Goal: Communication & Community: Answer question/provide support

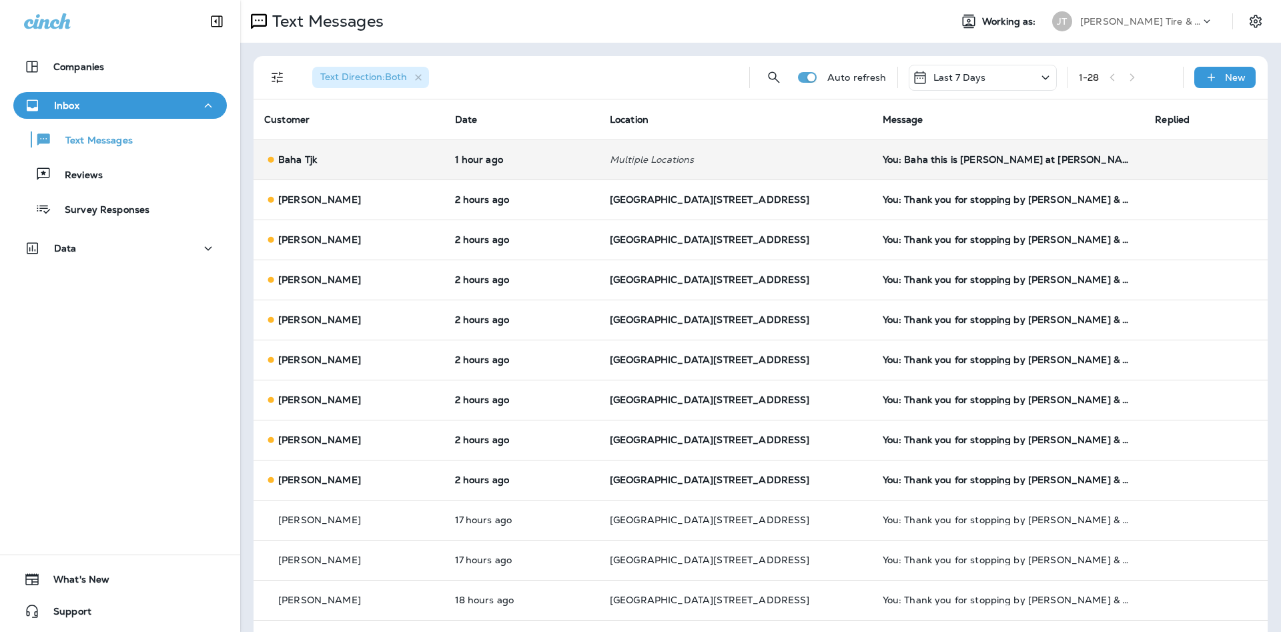
click at [980, 165] on td "You: Baha this is [PERSON_NAME] at [PERSON_NAME] Tire & Auto. That Escalade nee…" at bounding box center [1008, 159] width 273 height 40
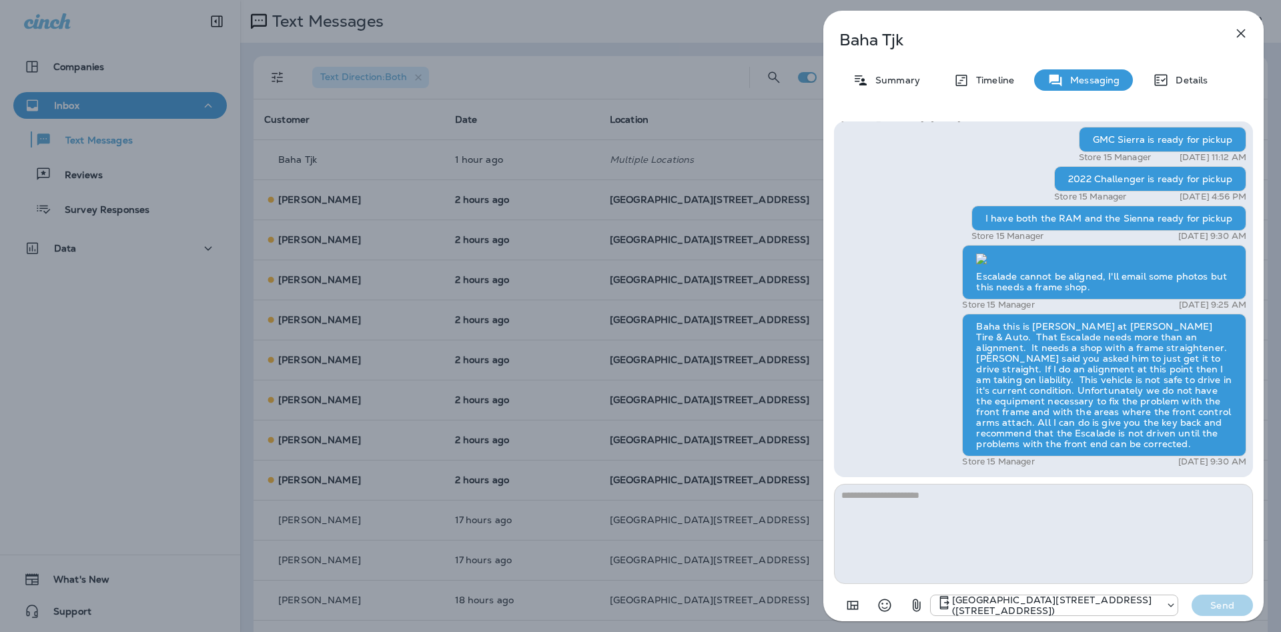
click at [1235, 31] on icon "button" at bounding box center [1241, 33] width 16 height 16
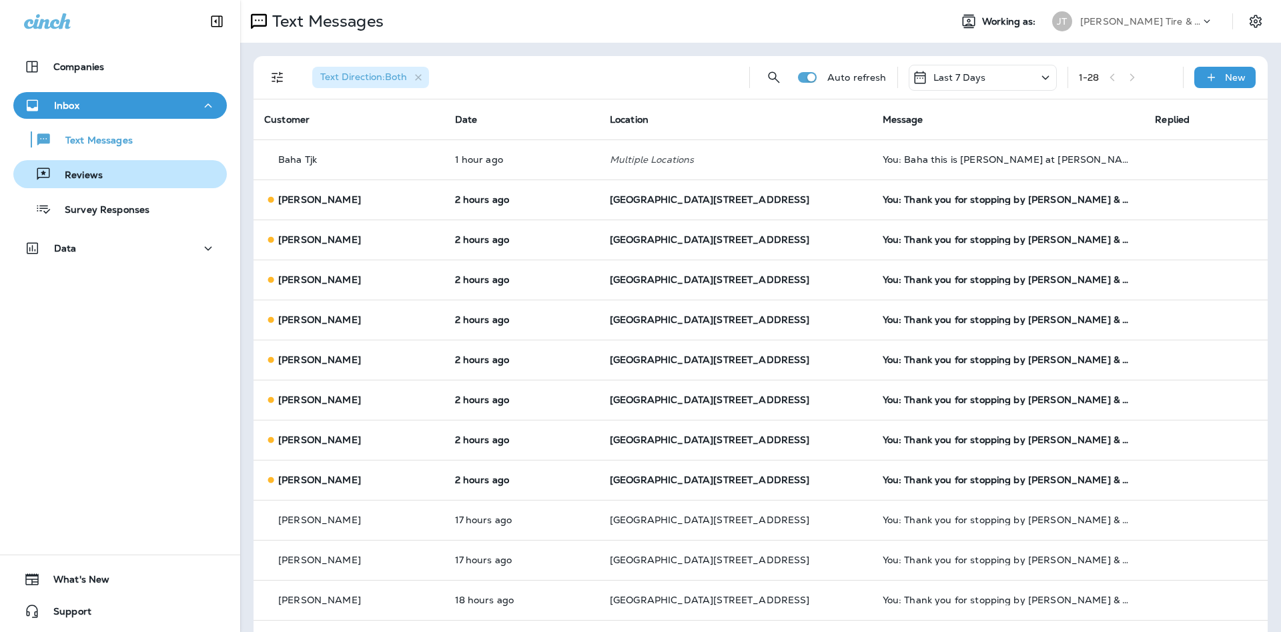
click at [80, 166] on div "Reviews" at bounding box center [61, 174] width 84 height 20
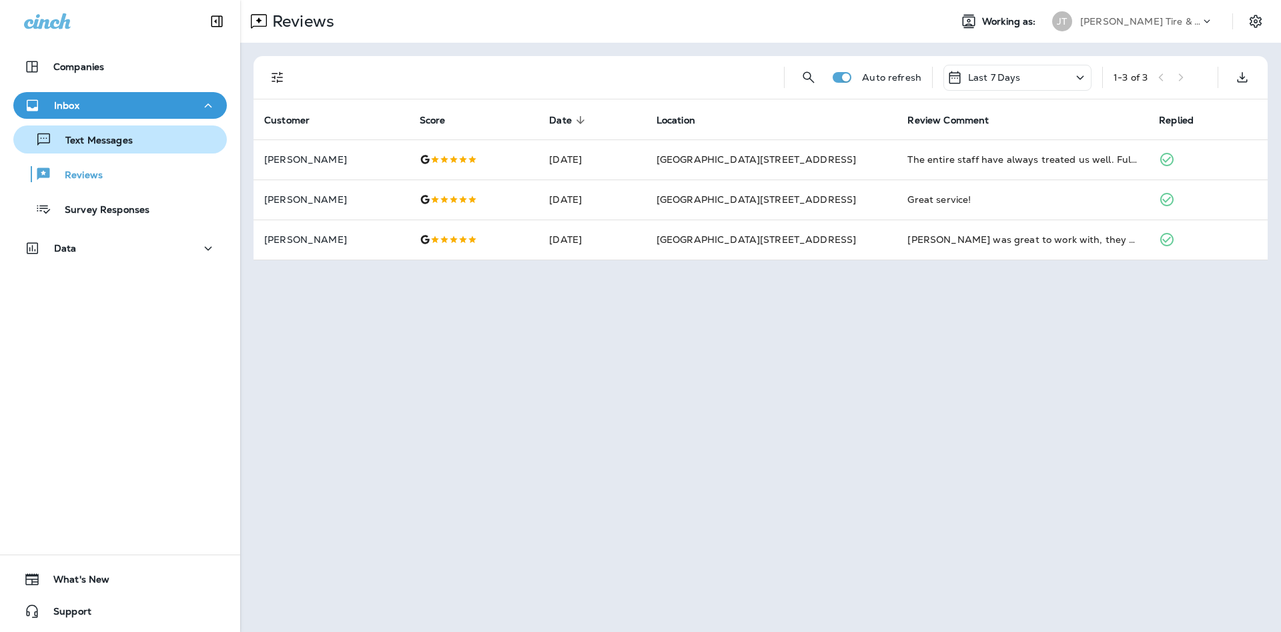
click at [97, 147] on p "Text Messages" at bounding box center [92, 141] width 81 height 13
